Goal: Task Accomplishment & Management: Manage account settings

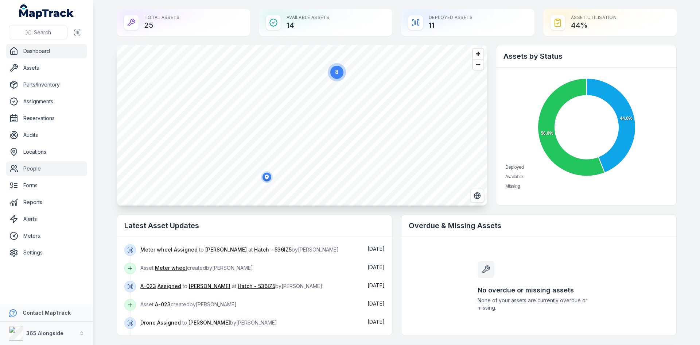
click at [54, 166] on link "People" at bounding box center [46, 168] width 81 height 15
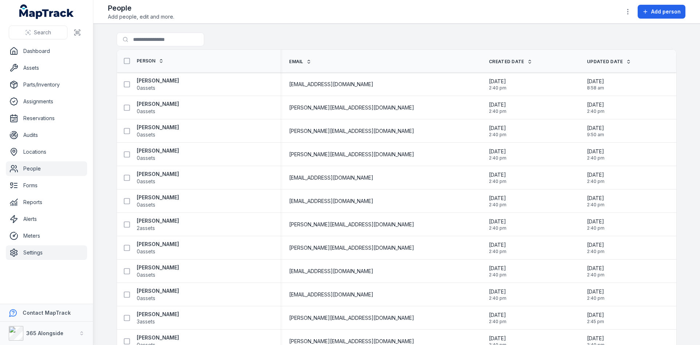
click at [61, 252] on link "Settings" at bounding box center [46, 252] width 81 height 15
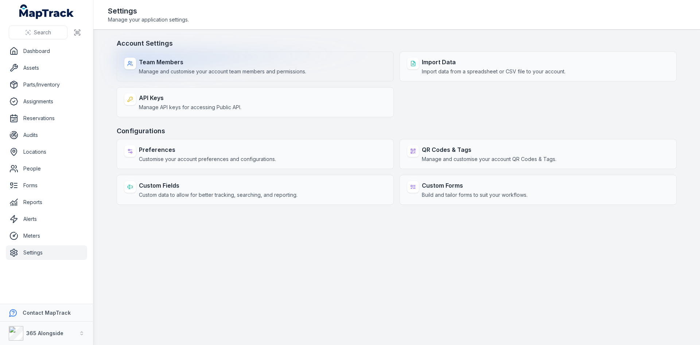
click at [205, 66] on strong "Team Members" at bounding box center [222, 62] width 167 height 9
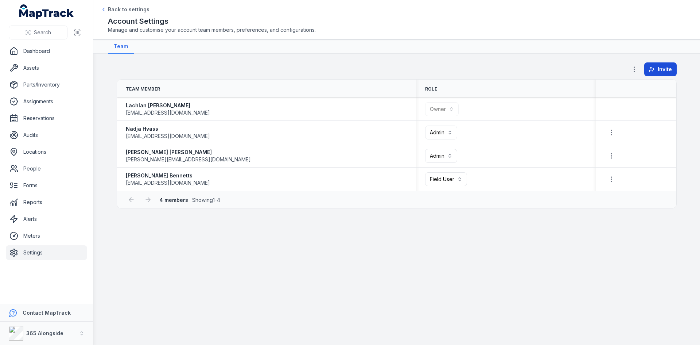
click at [666, 66] on span "Invite" at bounding box center [665, 69] width 14 height 7
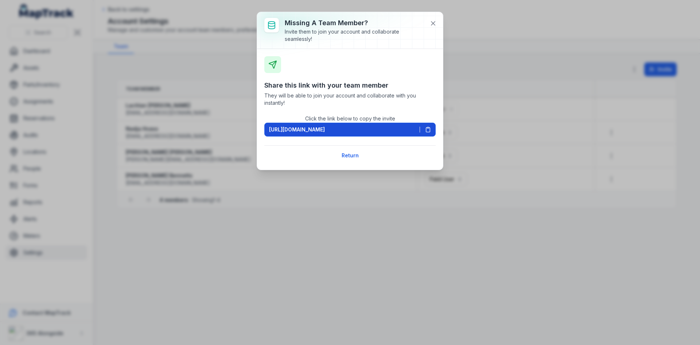
click at [429, 129] on icon at bounding box center [428, 130] width 6 height 6
click at [325, 129] on span "https://app.maptrack.com/invite/yYLOFQcxe3FErWDqDBDe8aH2UtaP6r0pjhT8ylo" at bounding box center [297, 129] width 56 height 7
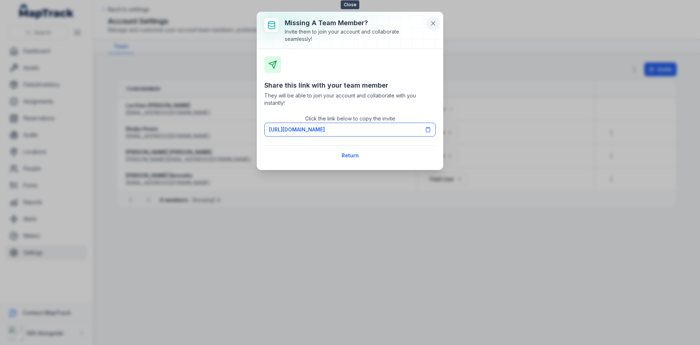
click at [434, 25] on icon at bounding box center [433, 23] width 7 height 7
